Goal: Book appointment/travel/reservation

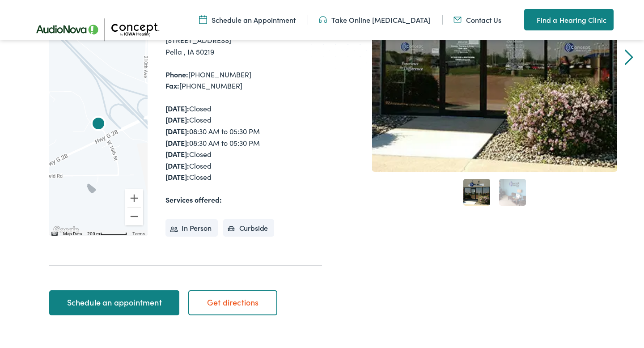
scroll to position [209, 0]
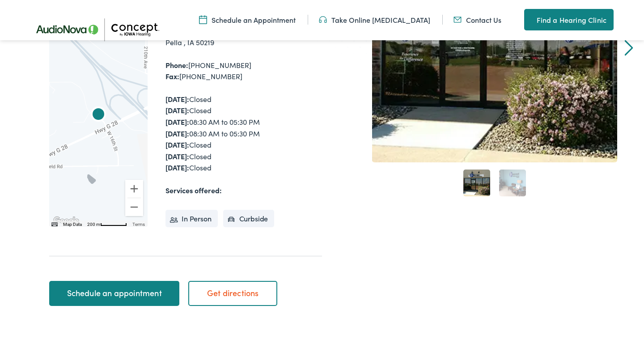
click at [192, 219] on li "In Person" at bounding box center [191, 219] width 52 height 18
click at [132, 293] on link "Schedule an appointment" at bounding box center [114, 293] width 130 height 25
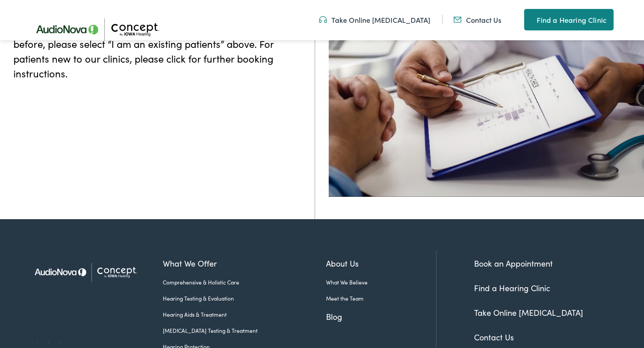
scroll to position [2, 0]
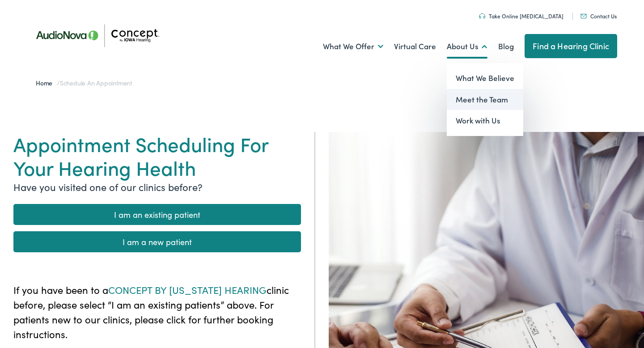
click at [463, 98] on link "Meet the Team" at bounding box center [485, 99] width 76 height 21
